Goal: Task Accomplishment & Management: Use online tool/utility

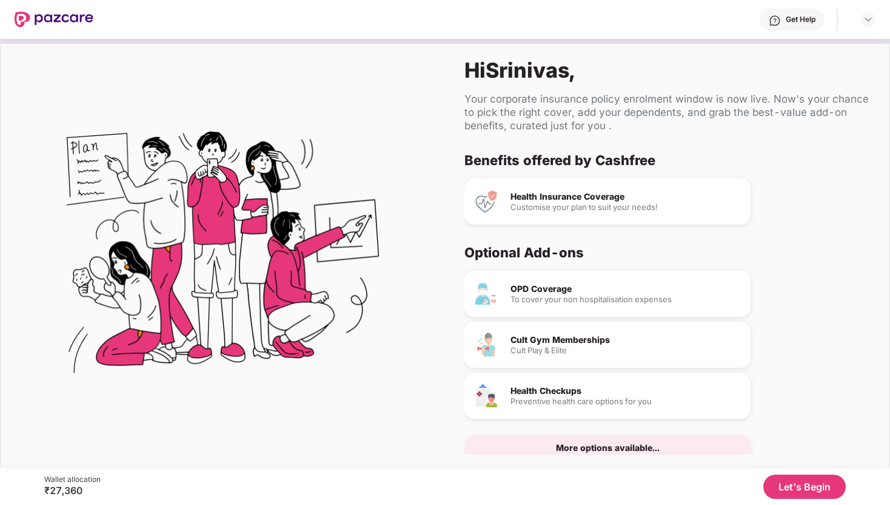
click at [793, 484] on button "Let's Begin" at bounding box center [805, 486] width 82 height 24
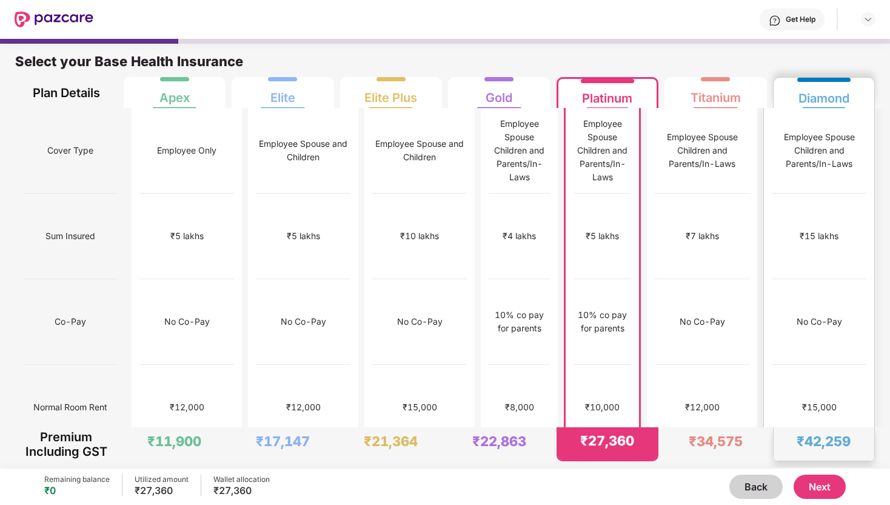
click at [828, 400] on div "₹15,000" at bounding box center [819, 406] width 35 height 13
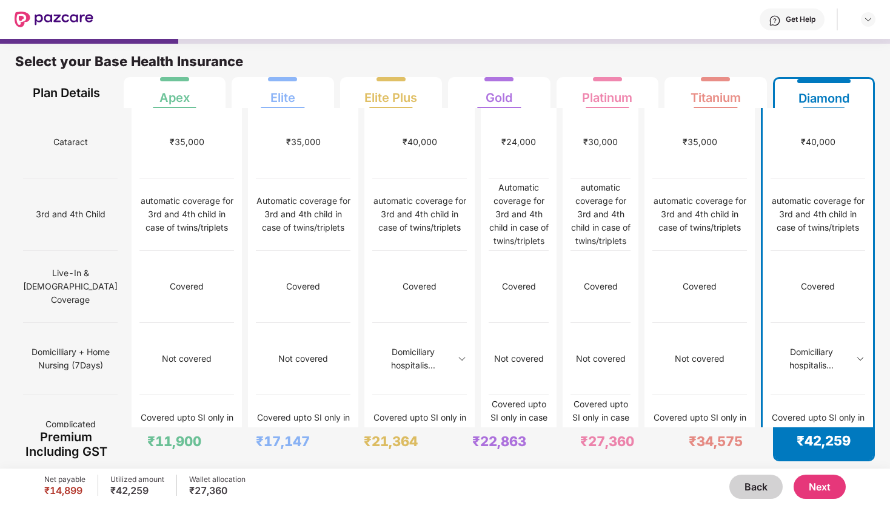
click at [825, 345] on div "Domiciliary hospitalis..." at bounding box center [812, 358] width 82 height 27
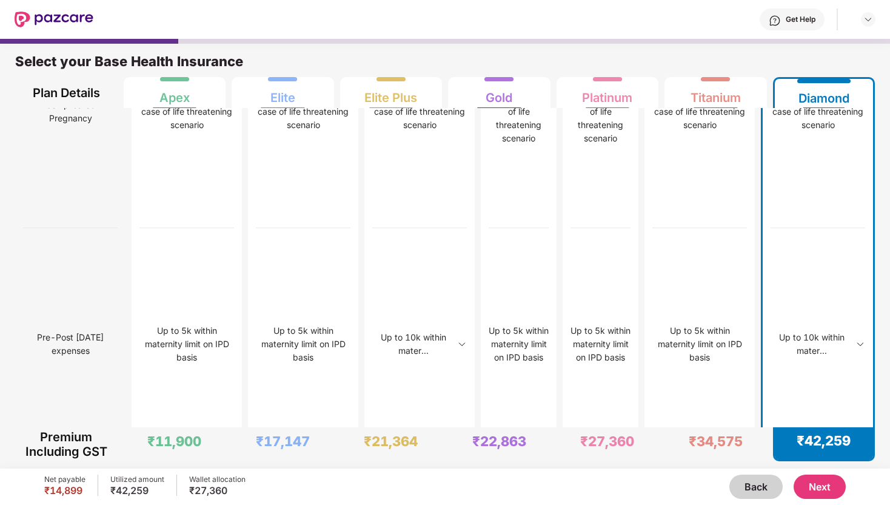
scroll to position [3137, 0]
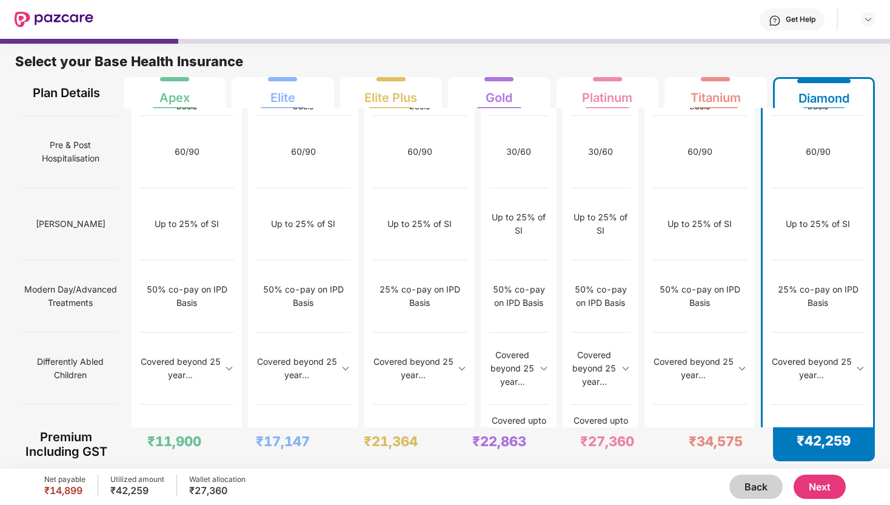
scroll to position [1152, 0]
